Goal: Find specific page/section: Locate a particular part of the current website

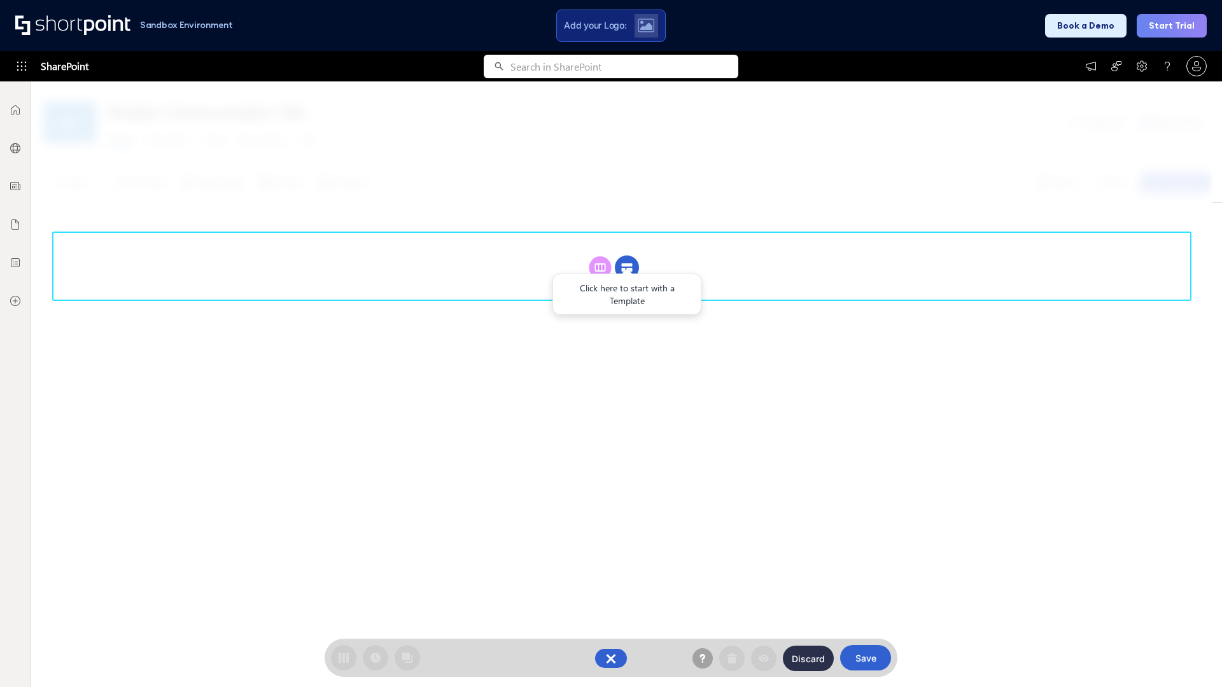
click at [627, 256] on circle at bounding box center [627, 268] width 24 height 24
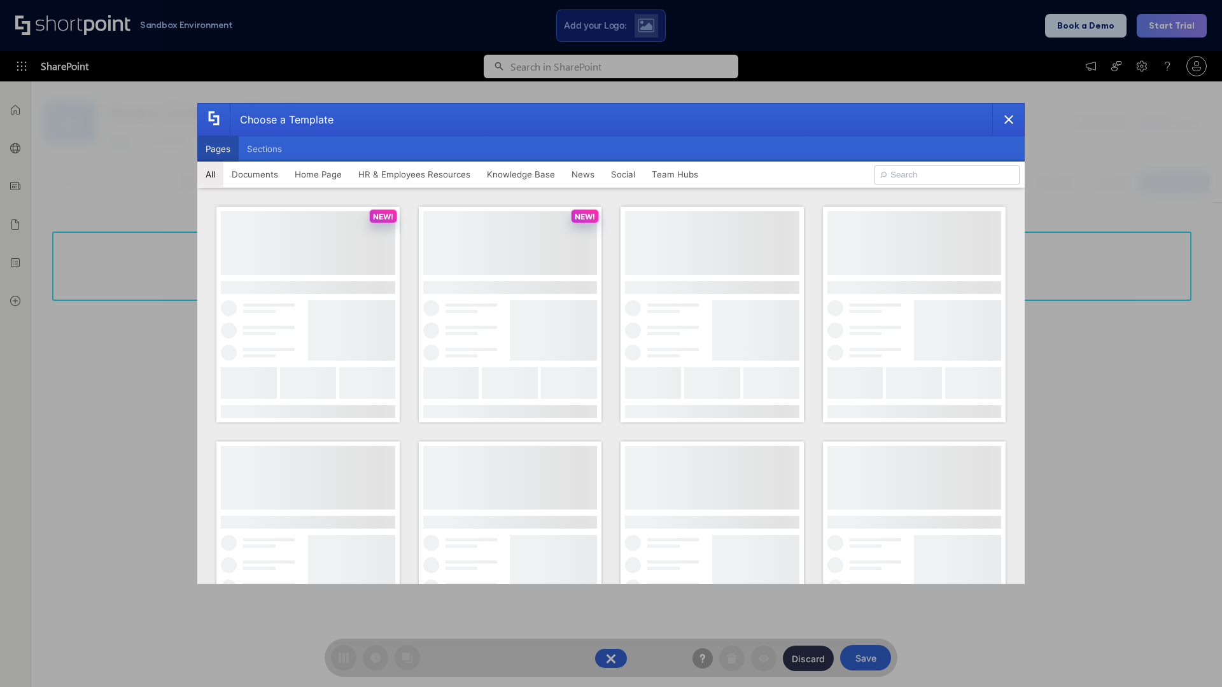
scroll to position [174, 0]
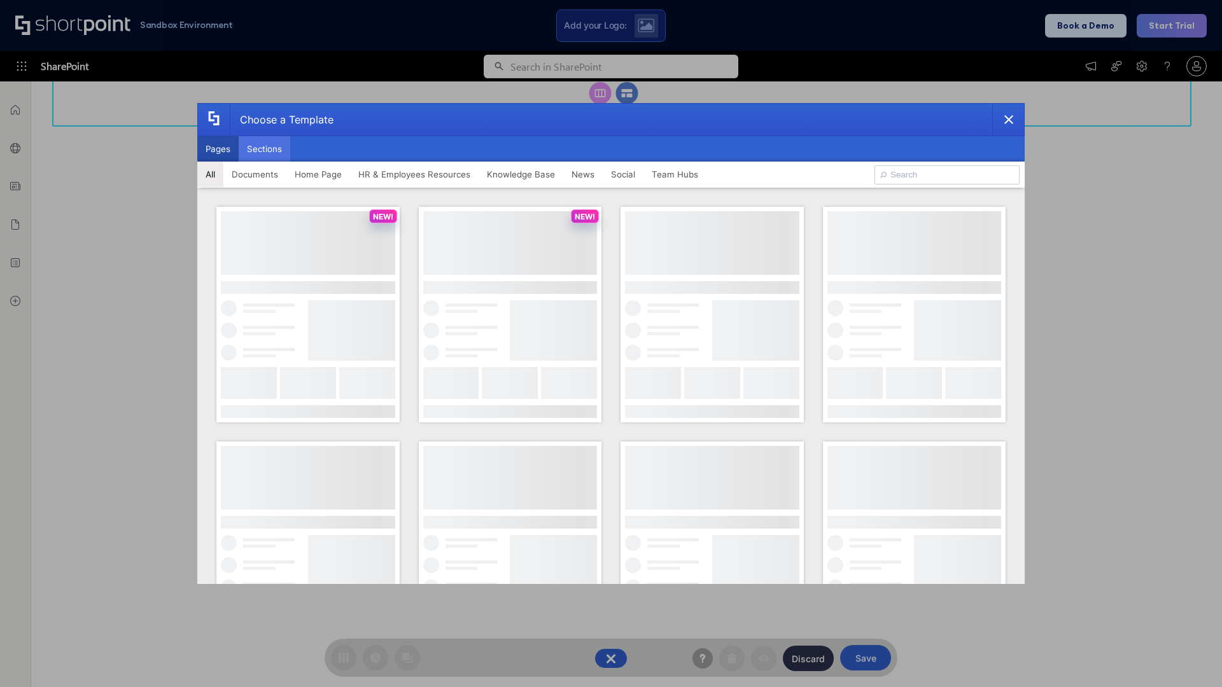
click at [264, 149] on button "Sections" at bounding box center [265, 148] width 52 height 25
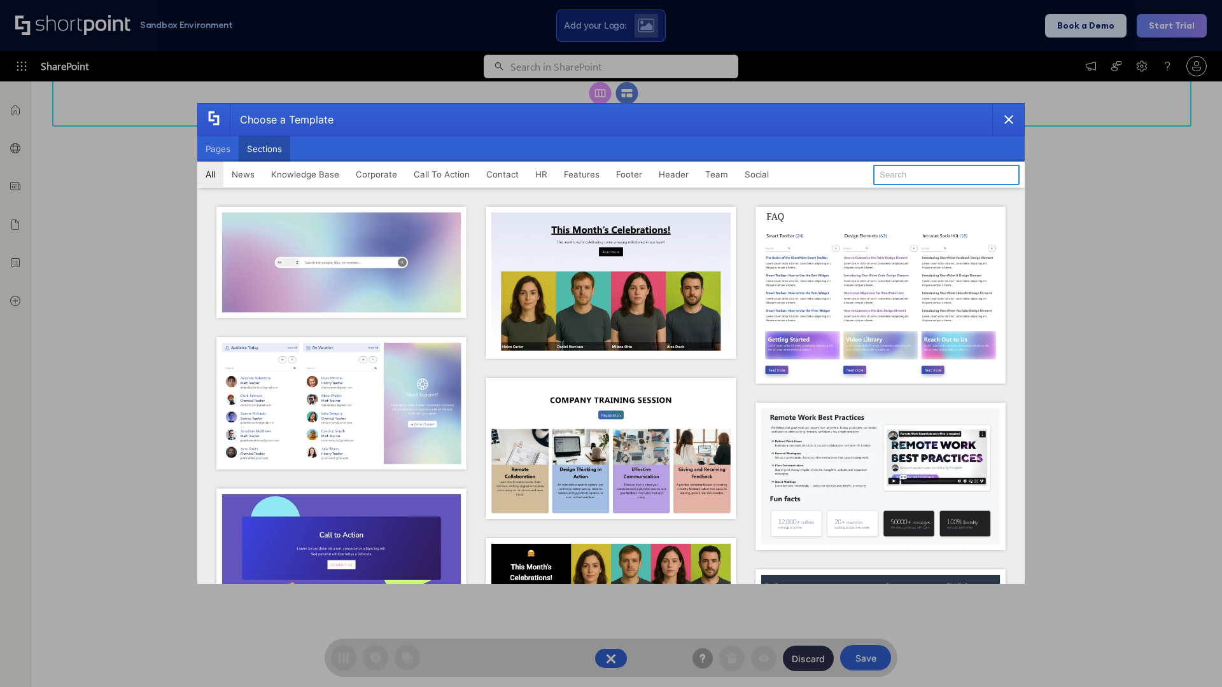
type input "Company News"
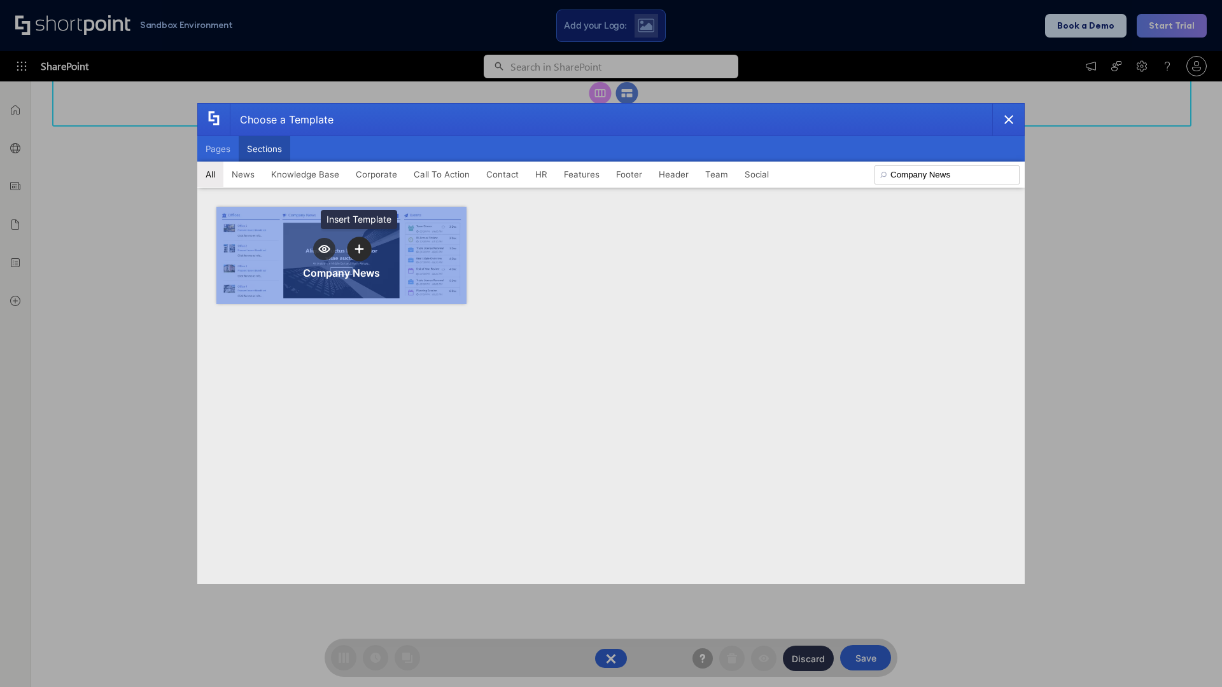
click at [359, 249] on icon "template selector" at bounding box center [358, 248] width 9 height 9
